Goal: Find specific page/section: Find specific page/section

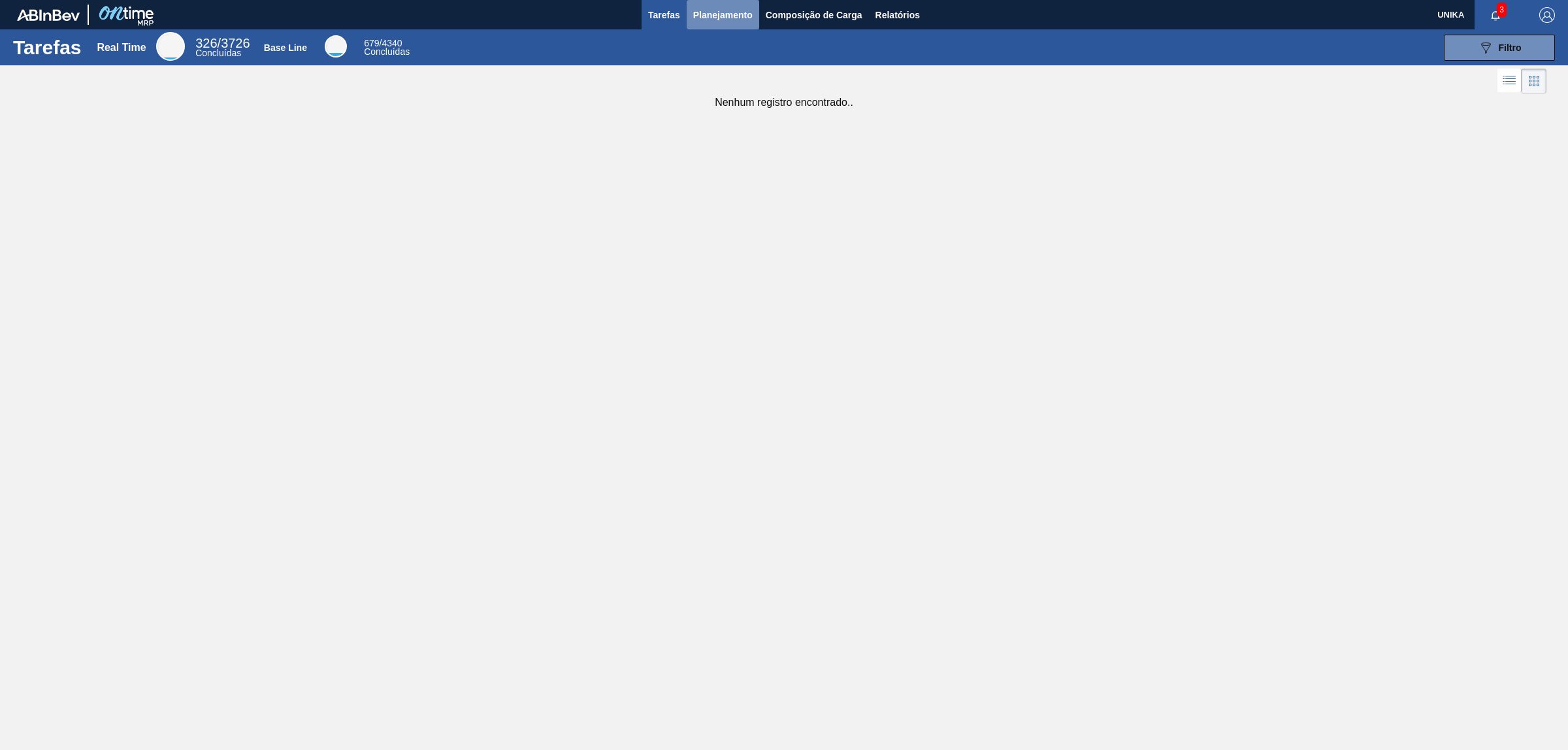
click at [712, 14] on span "Planejamento" at bounding box center [723, 14] width 59 height 16
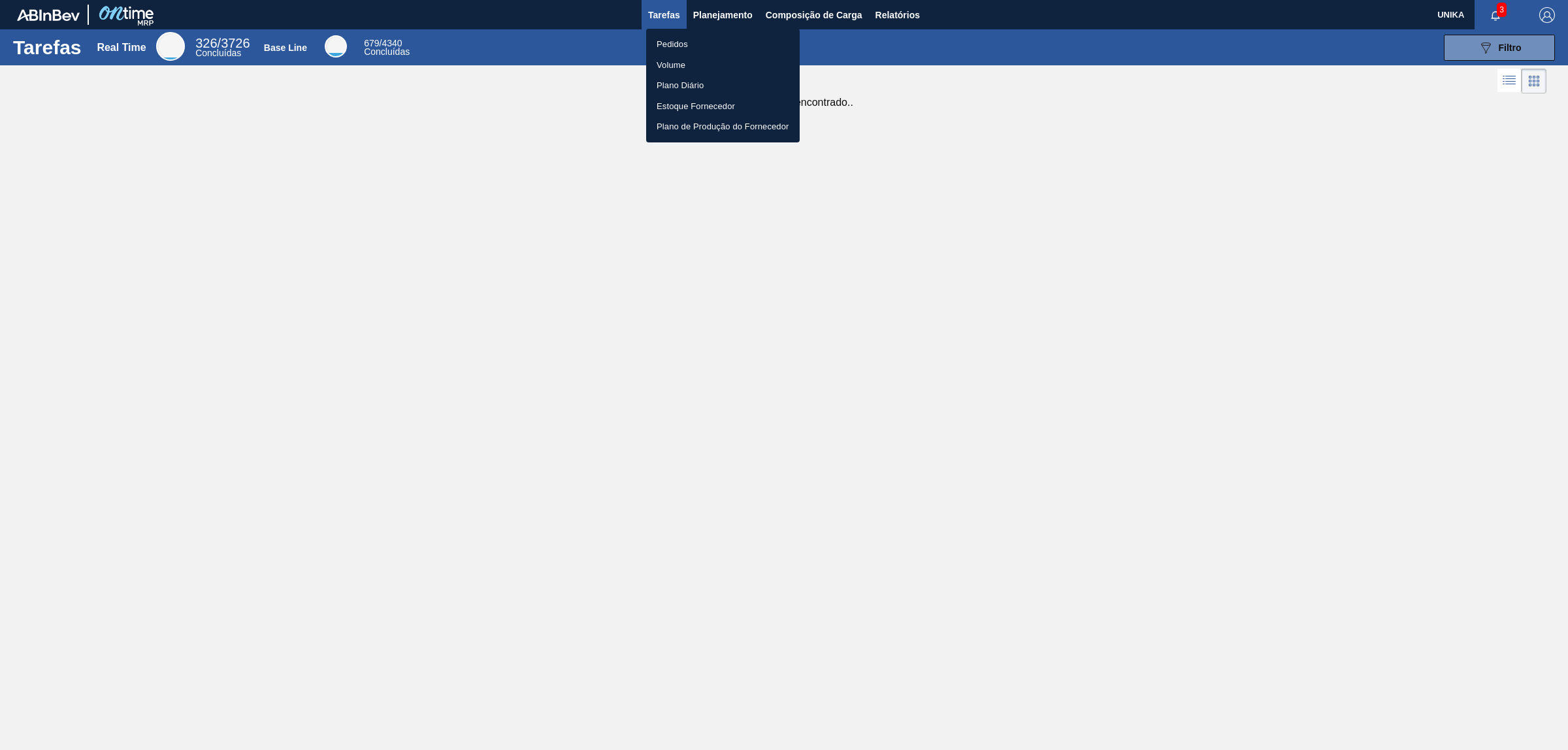
click at [687, 40] on li "Pedidos" at bounding box center [723, 45] width 154 height 21
